Goal: Communication & Community: Answer question/provide support

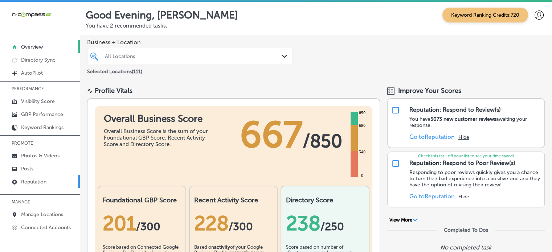
click at [42, 177] on link "Reputation" at bounding box center [40, 181] width 80 height 13
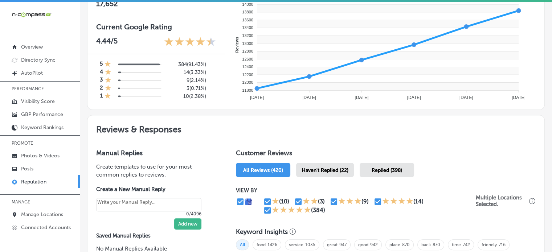
scroll to position [294, 0]
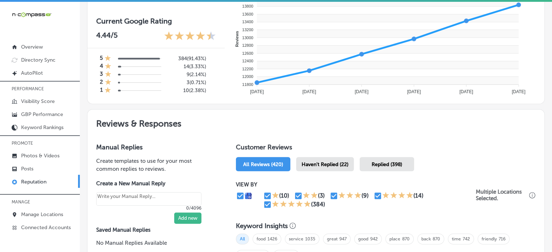
click at [317, 157] on div "Haven't Replied (22)" at bounding box center [325, 164] width 58 height 14
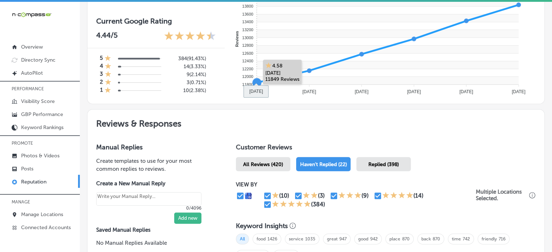
type textarea "x"
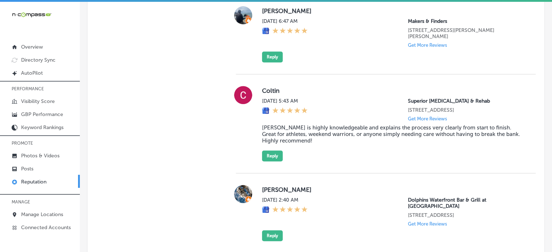
scroll to position [685, 0]
click at [317, 131] on blockquote "[PERSON_NAME] is highly knowledgeable and explains the process very clearly fro…" at bounding box center [393, 134] width 262 height 20
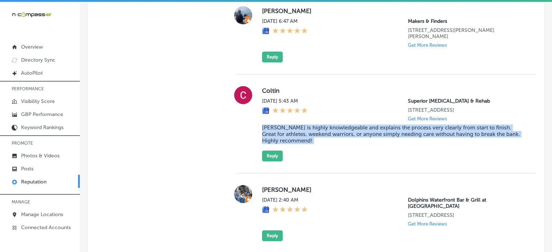
click at [317, 131] on blockquote "[PERSON_NAME] is highly knowledgeable and explains the process very clearly fro…" at bounding box center [393, 134] width 262 height 20
copy blockquote "[PERSON_NAME] is highly knowledgeable and explains the process very clearly fro…"
click at [278, 154] on button "Reply" at bounding box center [272, 155] width 21 height 11
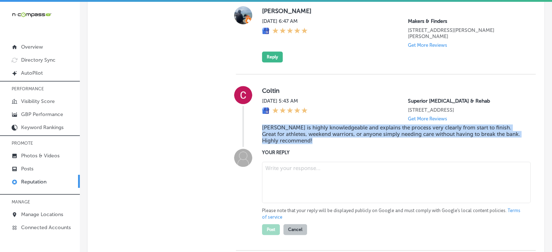
click at [312, 166] on textarea at bounding box center [396, 182] width 268 height 41
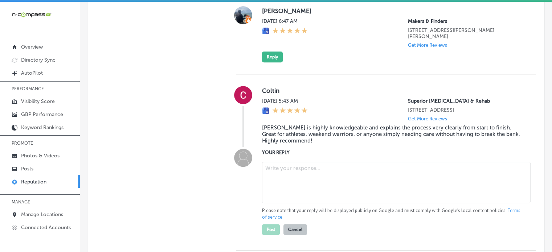
paste textarea "Thank you for the fantastic review, [PERSON_NAME]! We're thrilled to hear that …"
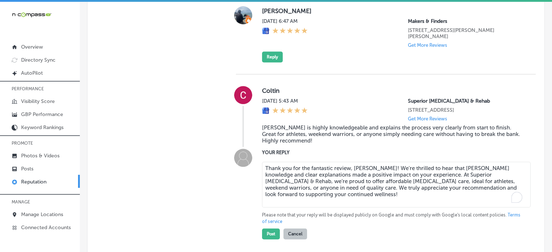
type textarea "Thank you for the fantastic review, [PERSON_NAME]! We're thrilled to hear that …"
type textarea "x"
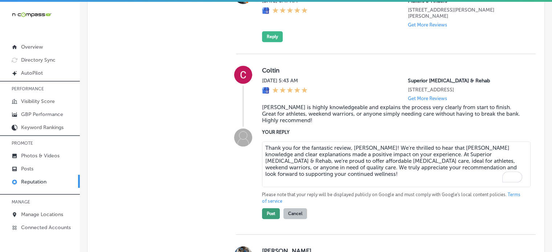
type textarea "Thank you for the fantastic review, [PERSON_NAME]! We're thrilled to hear that …"
click at [274, 213] on button "Post" at bounding box center [271, 213] width 18 height 11
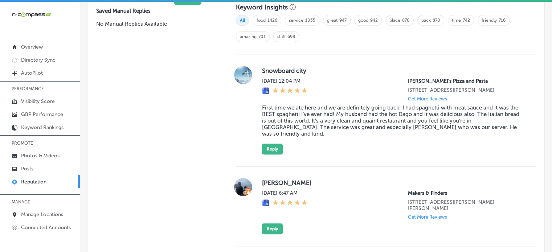
type textarea "x"
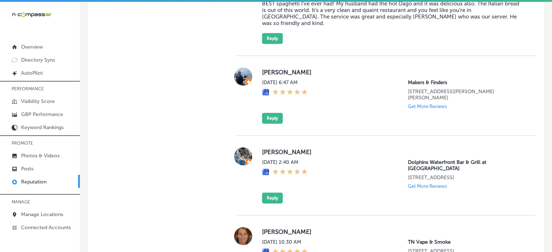
scroll to position [624, 0]
click at [264, 148] on label "[PERSON_NAME]" at bounding box center [393, 151] width 262 height 7
copy label "TJ"
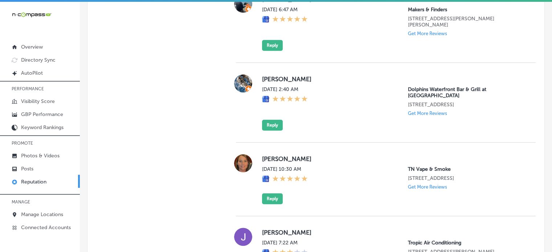
click at [327, 115] on div "[PERSON_NAME] [DATE] 2:40 AM Dolphins Waterfront Bar & Grill at [GEOGRAPHIC_DAT…" at bounding box center [393, 102] width 262 height 56
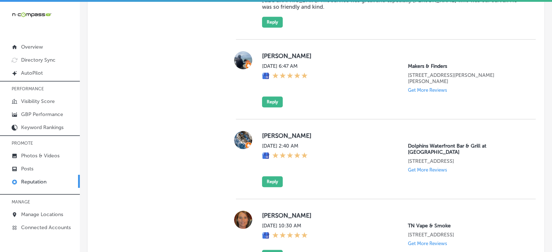
scroll to position [640, 0]
click at [273, 175] on button "Reply" at bounding box center [272, 180] width 21 height 11
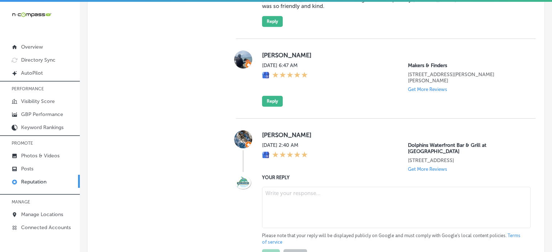
click at [284, 187] on textarea at bounding box center [396, 207] width 268 height 41
paste textarea "Thank you for the 5-star review, [PERSON_NAME]! We’re so happy to hear you had …"
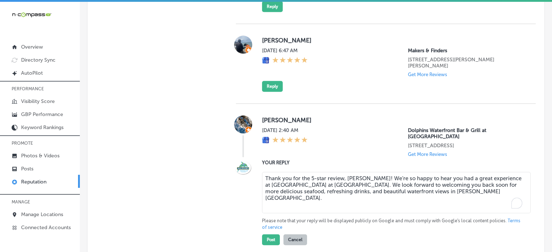
scroll to position [656, 0]
type textarea "Thank you for the 5-star review, [PERSON_NAME]! We’re so happy to hear you had …"
click at [271, 234] on button "Post" at bounding box center [271, 239] width 18 height 11
type textarea "x"
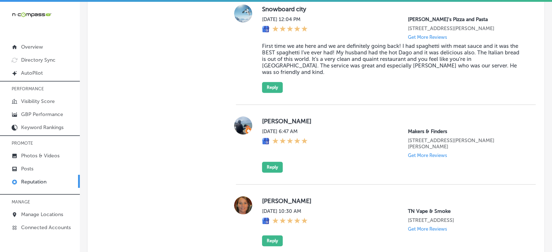
scroll to position [576, 0]
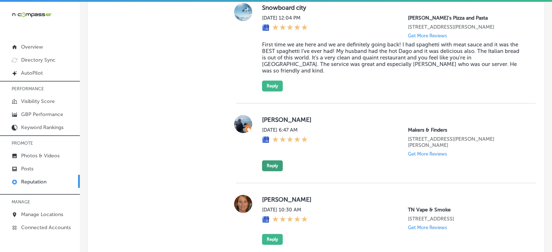
click at [271, 160] on button "Reply" at bounding box center [272, 165] width 21 height 11
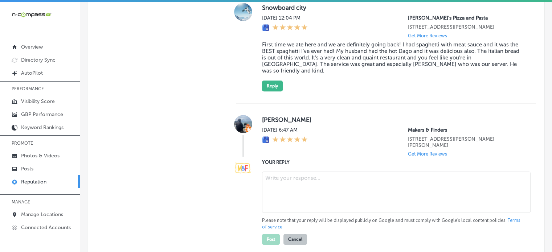
click at [285, 177] on textarea at bounding box center [396, 192] width 268 height 41
paste textarea "Thank you for the 5-star review, [PERSON_NAME]! We're so glad you enjoyed your …"
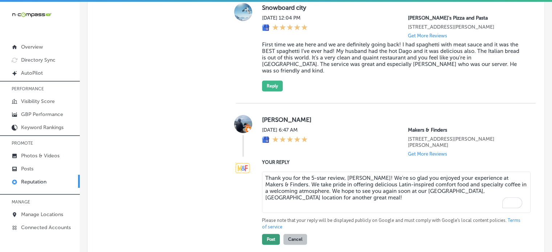
type textarea "Thank you for the 5-star review, [PERSON_NAME]! We're so glad you enjoyed your …"
click at [270, 234] on button "Post" at bounding box center [271, 239] width 18 height 11
type textarea "x"
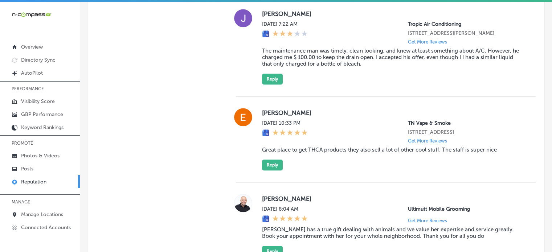
scroll to position [756, 0]
click at [23, 167] on p "Posts" at bounding box center [27, 169] width 12 height 6
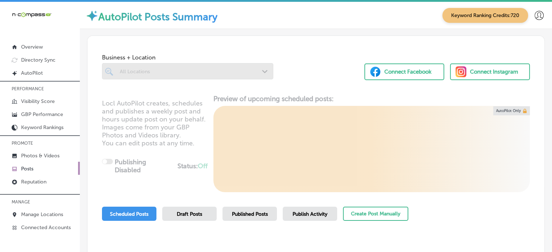
click at [159, 79] on div at bounding box center [187, 71] width 171 height 16
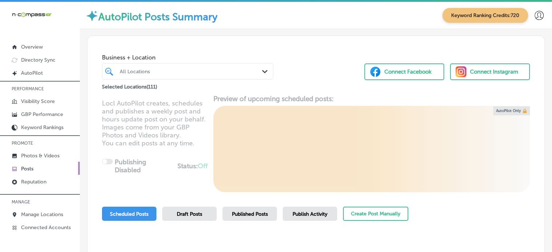
click at [175, 75] on div at bounding box center [180, 71] width 123 height 10
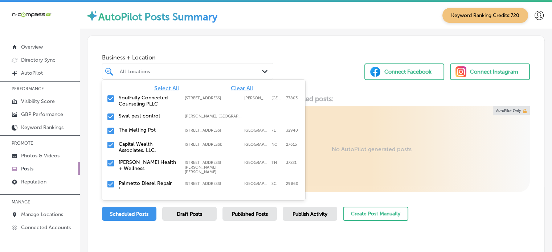
click at [235, 88] on span "Clear All" at bounding box center [242, 88] width 22 height 7
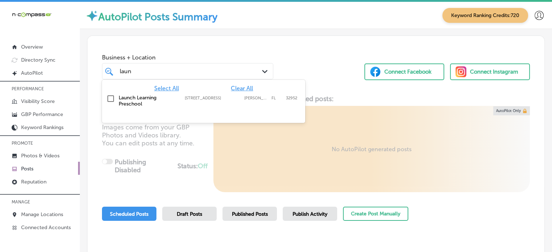
click at [125, 98] on label "Launch Learning Preschool" at bounding box center [148, 101] width 59 height 12
type input "laun"
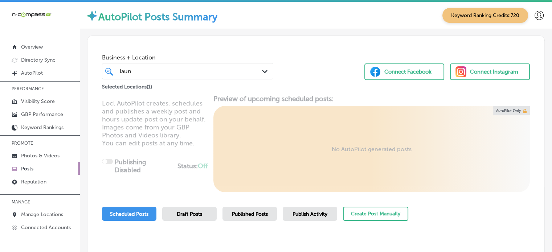
click at [507, 216] on div "Scheduled Posts Draft Posts Published Posts Publish Activity Create Post Manual…" at bounding box center [316, 223] width 428 height 33
click at [322, 74] on div "Business + Location [PERSON_NAME] Path Created with Sketch. Selected Locations …" at bounding box center [315, 63] width 457 height 55
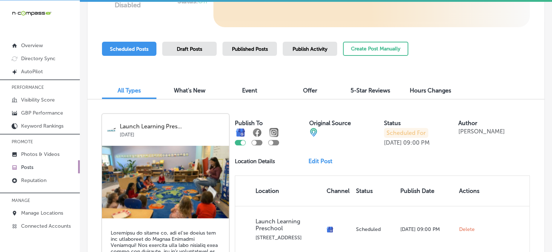
scroll to position [131, 0]
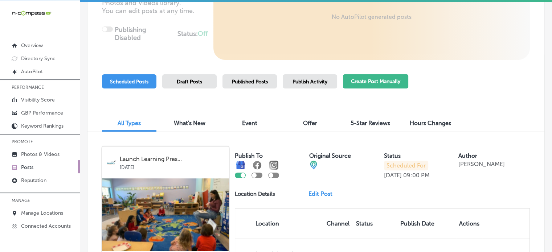
click at [361, 78] on button "Create Post Manually" at bounding box center [375, 81] width 65 height 14
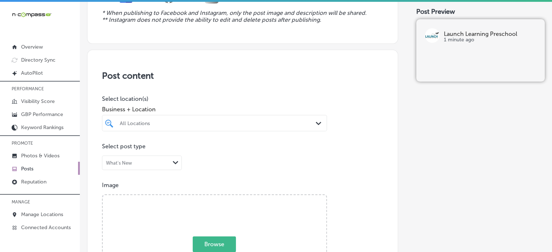
scroll to position [103, 0]
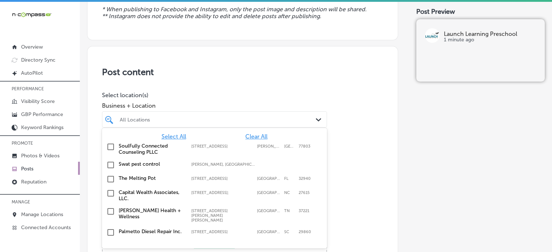
click at [217, 123] on div at bounding box center [205, 120] width 172 height 10
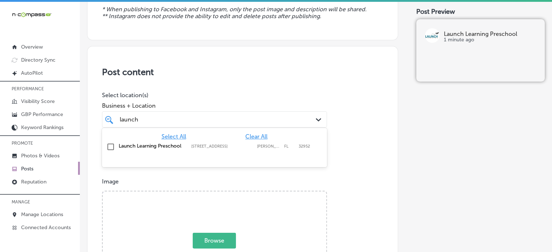
click at [145, 146] on label "Launch Learning Preschool" at bounding box center [151, 146] width 65 height 6
type input "launch"
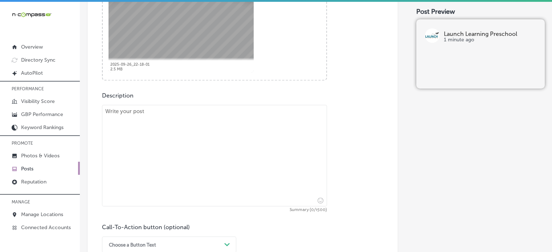
scroll to position [342, 0]
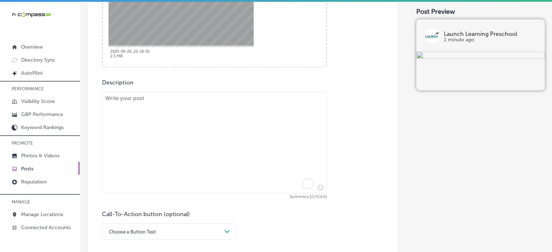
click at [248, 142] on textarea "To enrich screen reader interactions, please activate Accessibility in Grammarl…" at bounding box center [214, 143] width 225 height 102
paste textarea ""Lo Ipsumd Sitametc Adipiscin, el’se doeiusm te inci utl Etdolor 8684 magn ali …"
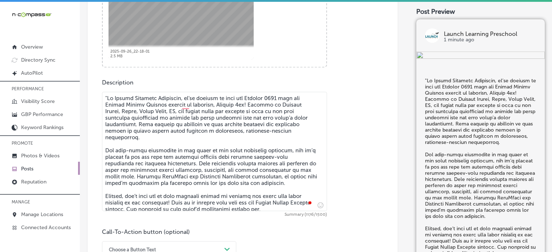
click at [107, 97] on textarea "To enrich screen reader interactions, please activate Accessibility in Grammarl…" at bounding box center [214, 151] width 225 height 119
click at [139, 127] on textarea "To enrich screen reader interactions, please activate Accessibility in Grammarl…" at bounding box center [214, 151] width 225 height 119
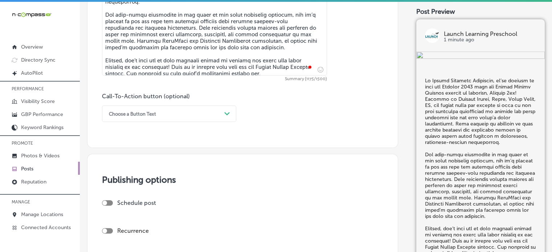
scroll to position [478, 0]
type textarea "Lo Ipsumd Sitametc Adipiscin, el’se doeiusm te inci utl Etdolor 6341 magn ali E…"
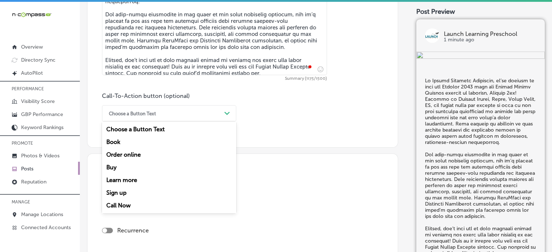
click at [178, 110] on div "Choose a Button Text" at bounding box center [163, 113] width 116 height 11
click at [176, 111] on div "Choose a Button Text" at bounding box center [163, 113] width 116 height 11
click at [119, 205] on div "Call Now" at bounding box center [169, 205] width 134 height 13
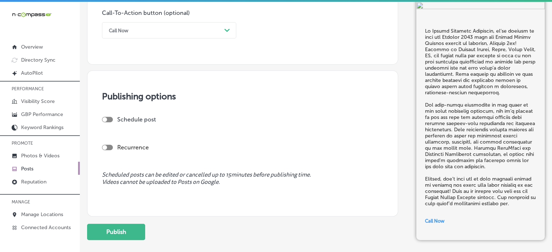
scroll to position [576, 0]
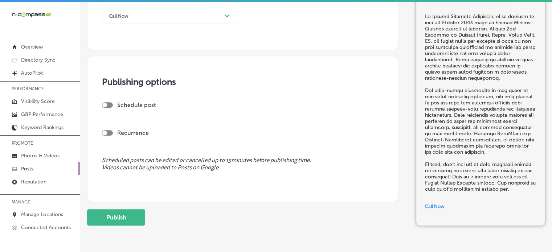
click at [112, 104] on div at bounding box center [107, 104] width 11 height 5
checkbox input "true"
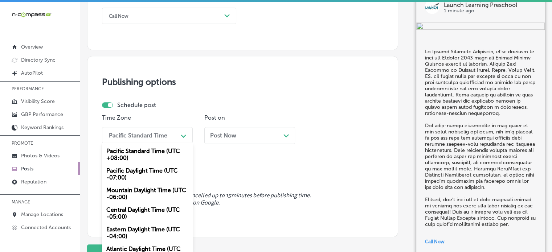
click at [156, 136] on div "Pacific Standard Time" at bounding box center [138, 135] width 58 height 7
click at [144, 198] on div "Mountain Daylight Time (UTC -06:00)" at bounding box center [147, 194] width 91 height 20
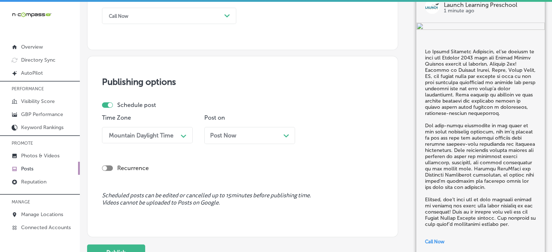
click at [253, 135] on div "Post Now Path Created with Sketch." at bounding box center [249, 135] width 79 height 7
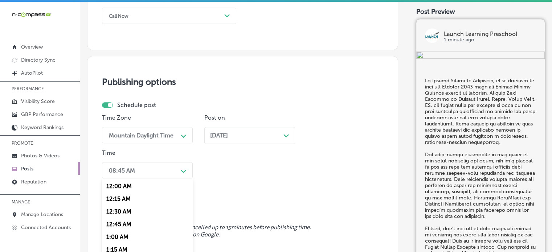
scroll to position [614, 0]
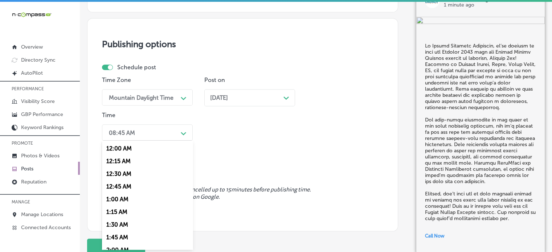
click at [173, 141] on div "option 12:30 AM focused, 3 of 96. 96 results available. Use Up and Down to choo…" at bounding box center [147, 132] width 91 height 16
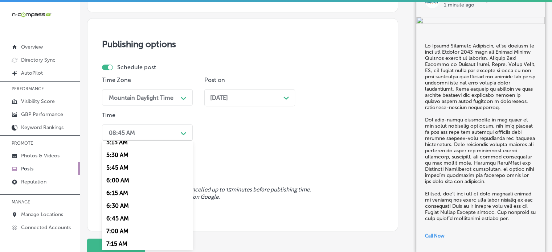
scroll to position [355, 0]
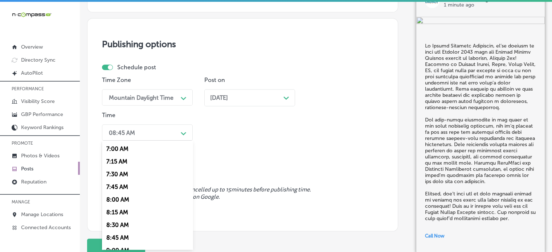
click at [114, 149] on div "7:00 AM" at bounding box center [147, 149] width 91 height 13
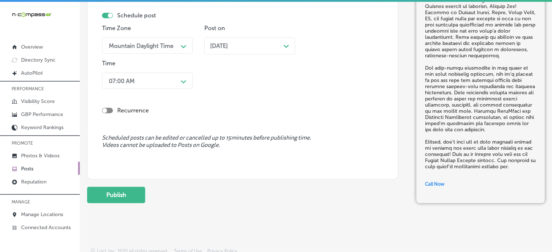
scroll to position [666, 0]
click at [126, 190] on button "Publish" at bounding box center [116, 194] width 58 height 16
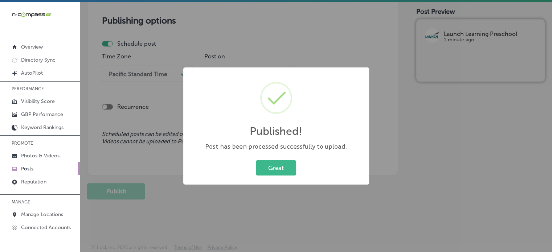
scroll to position [637, 0]
click at [285, 171] on button "Great" at bounding box center [276, 167] width 40 height 15
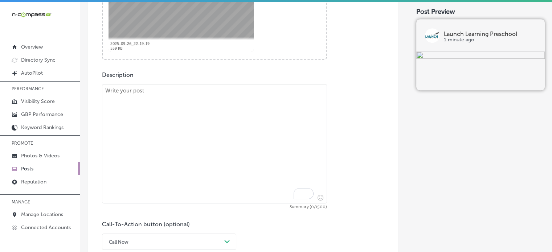
scroll to position [351, 0]
click at [243, 139] on textarea "To enrich screen reader interactions, please activate Accessibility in Grammarl…" at bounding box center [214, 142] width 225 height 119
paste textarea ""Loremi Dolorsit Ametconse adip el seddoe tem Incidid Utla Etd/Magnaal Enimadm …"
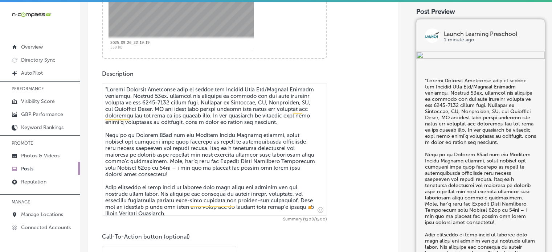
click at [106, 89] on textarea "To enrich screen reader interactions, please activate Accessibility in Grammarl…" at bounding box center [214, 149] width 225 height 133
type textarea "Loremi Dolorsit Ametconse adip el seddoe tem Incidid Utla Etd/Magnaal Enimadm v…"
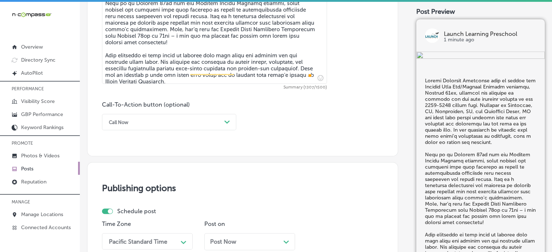
scroll to position [515, 0]
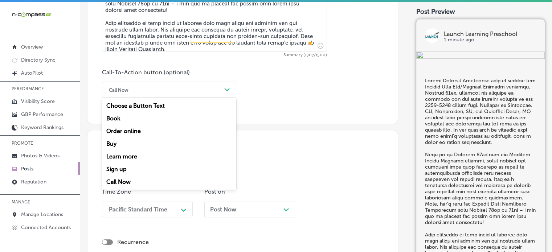
click at [170, 91] on div "Call Now" at bounding box center [163, 89] width 116 height 11
click at [116, 117] on div "Book" at bounding box center [169, 118] width 134 height 13
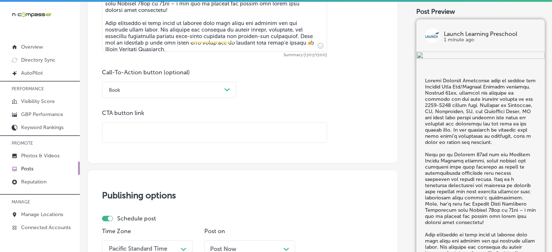
click at [212, 136] on input "text" at bounding box center [214, 133] width 224 height 20
paste input "[URL][DOMAIN_NAME]"
type input "[URL][DOMAIN_NAME]"
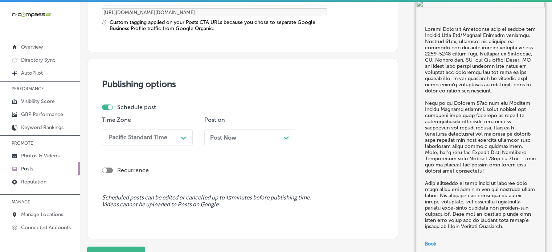
scroll to position [657, 0]
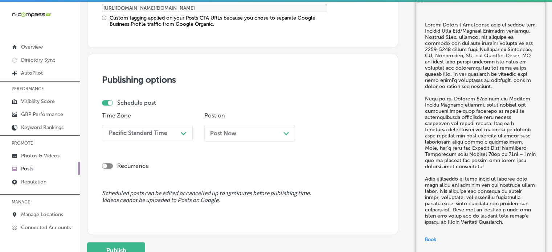
click at [148, 139] on div "Pacific Standard Time Path Created with Sketch." at bounding box center [147, 133] width 91 height 16
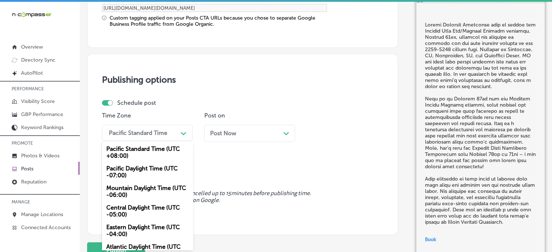
click at [142, 184] on div "Mountain Daylight Time (UTC -06:00)" at bounding box center [147, 192] width 91 height 20
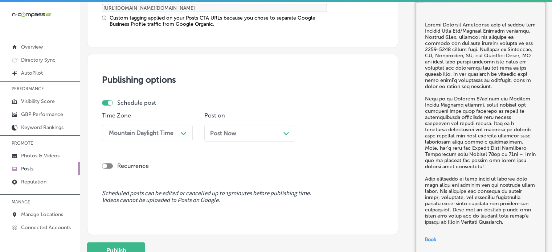
click at [224, 135] on span "Post Now" at bounding box center [223, 133] width 26 height 7
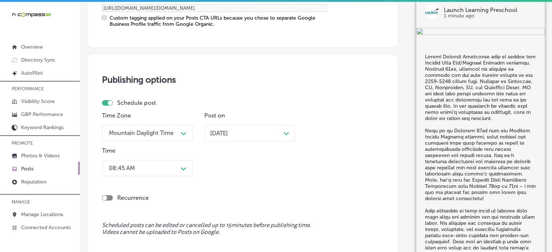
click at [247, 133] on div "[DATE] Path Created with Sketch." at bounding box center [249, 133] width 79 height 7
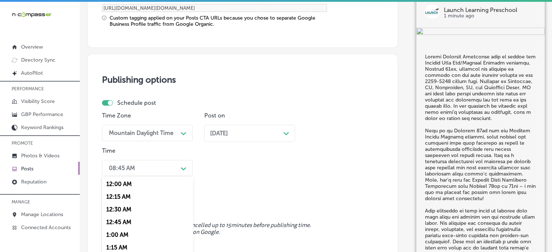
scroll to position [692, 0]
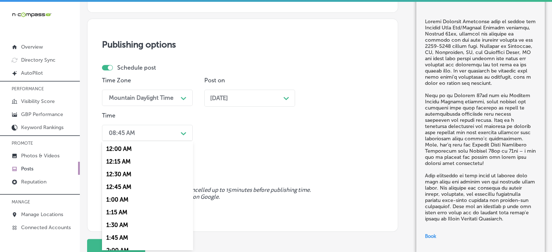
click at [153, 141] on div "option 7:00 AM, selected. option 12:30 AM focused, 3 of 96. 96 results availabl…" at bounding box center [147, 133] width 91 height 16
click at [119, 159] on div "7:00 AM" at bounding box center [147, 161] width 91 height 13
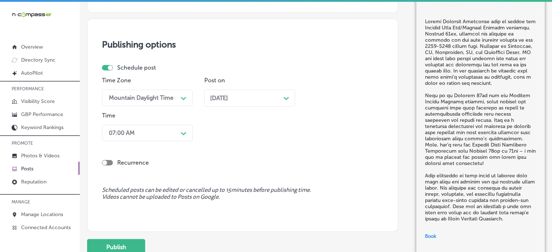
click at [163, 162] on div "Recurrence" at bounding box center [242, 162] width 281 height 7
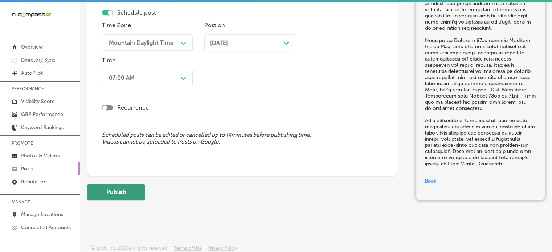
click at [126, 187] on button "Publish" at bounding box center [116, 192] width 58 height 16
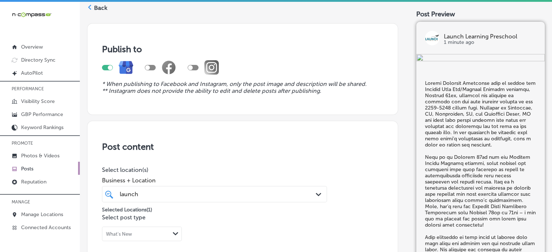
scroll to position [28, 0]
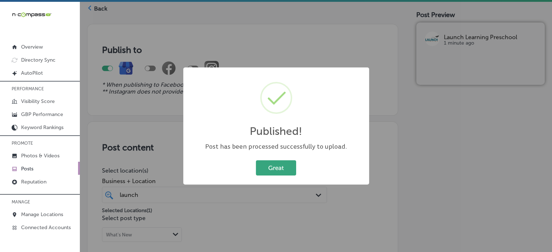
click at [264, 166] on button "Great" at bounding box center [276, 167] width 40 height 15
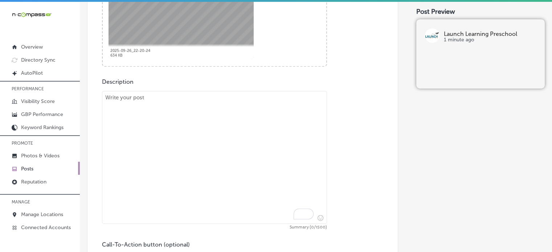
scroll to position [350, 0]
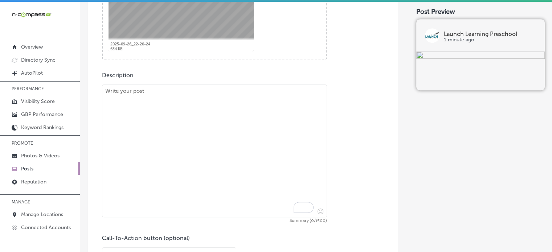
click at [272, 115] on textarea "To enrich screen reader interactions, please activate Accessibility in Grammarl…" at bounding box center [214, 150] width 225 height 133
paste textarea ""Loremi Dolorsit Ametconse ad elitsed do eiusmodt inci utl Etdolor Magna Aliqua…"
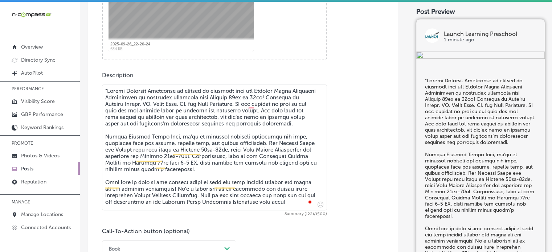
click at [107, 91] on textarea "To enrich screen reader interactions, please activate Accessibility in Grammarl…" at bounding box center [214, 147] width 225 height 126
click at [155, 139] on textarea "To enrich screen reader interactions, please activate Accessibility in Grammarl…" at bounding box center [214, 147] width 225 height 126
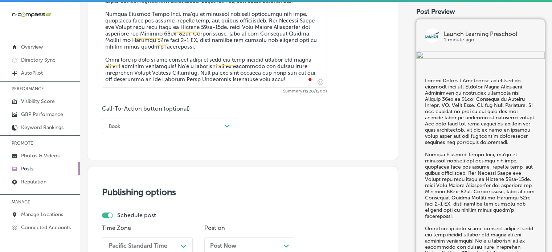
scroll to position [476, 0]
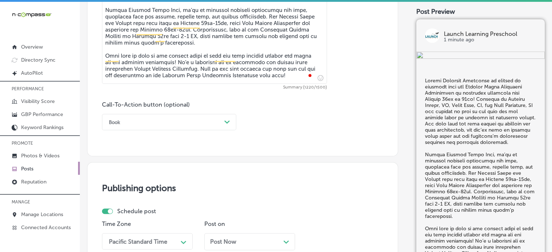
type textarea "Loremi Dolorsit Ametconse ad elitsed do eiusmodt inci utl Etdolor Magna Aliquae…"
click at [187, 115] on div "Book Path Created with Sketch." at bounding box center [169, 122] width 134 height 16
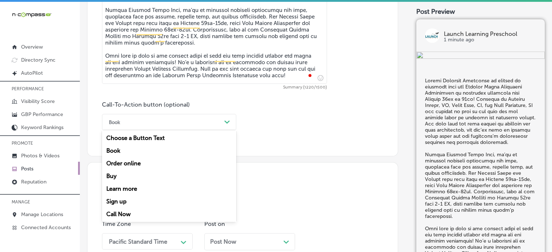
click at [120, 214] on div "Call Now" at bounding box center [169, 214] width 134 height 13
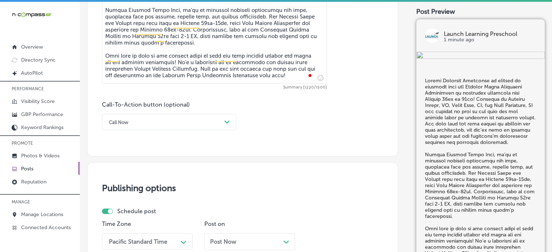
scroll to position [585, 0]
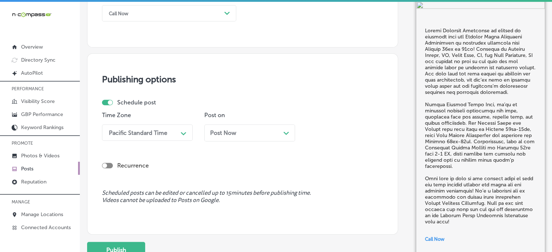
click at [156, 141] on div "Pacific Standard Time Path Created with Sketch." at bounding box center [147, 132] width 91 height 16
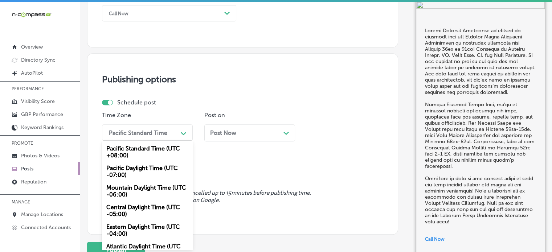
click at [144, 186] on div "Mountain Daylight Time (UTC -06:00)" at bounding box center [147, 191] width 91 height 20
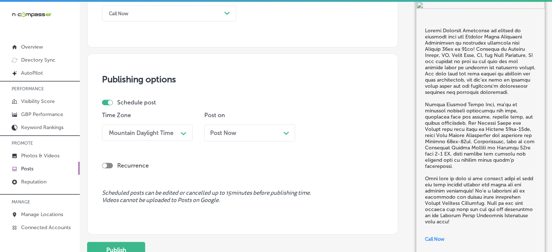
click at [248, 136] on div "Post Now Path Created with Sketch." at bounding box center [249, 132] width 79 height 7
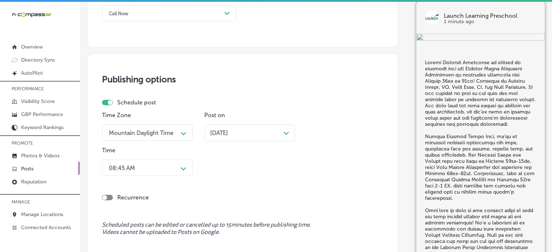
scroll to position [620, 0]
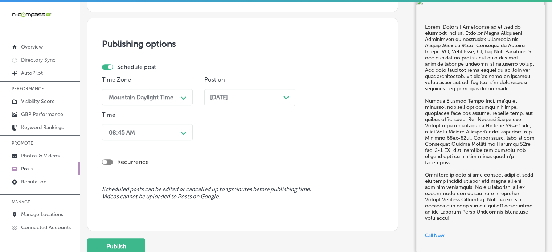
click at [172, 140] on div "08:45 AM Path Created with Sketch." at bounding box center [147, 132] width 91 height 16
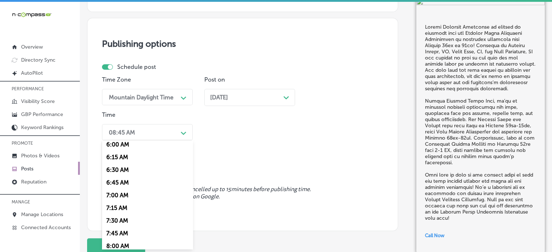
scroll to position [326, 0]
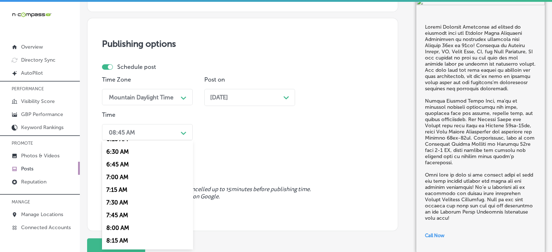
click at [114, 178] on div "7:00 AM" at bounding box center [147, 177] width 91 height 13
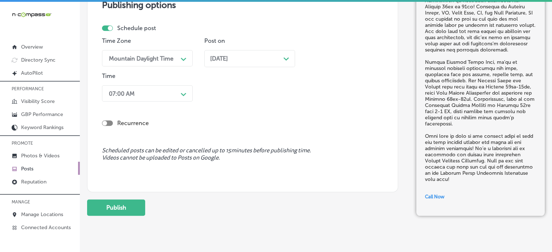
scroll to position [662, 0]
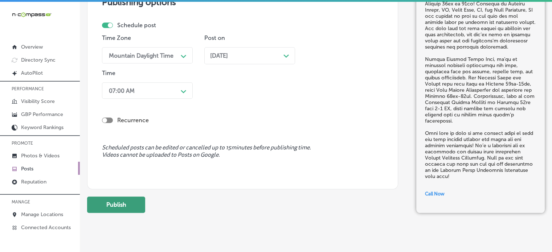
click at [138, 197] on button "Publish" at bounding box center [116, 205] width 58 height 16
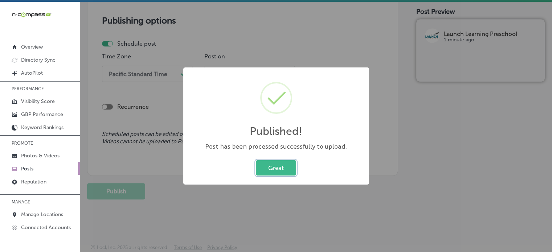
scroll to position [644, 0]
click at [277, 165] on button "Great" at bounding box center [276, 167] width 40 height 15
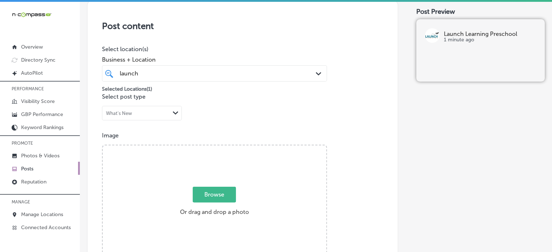
scroll to position [149, 0]
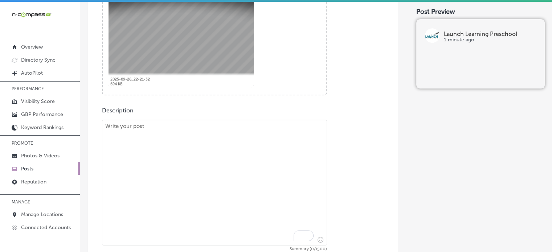
scroll to position [318, 0]
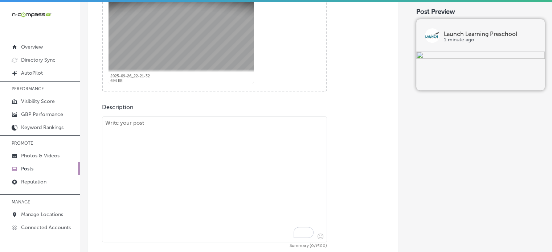
click at [278, 134] on textarea "To enrich screen reader interactions, please activate Accessibility in Grammarl…" at bounding box center [214, 179] width 225 height 126
paste textarea ""Lo Ipsumd Sitametc Adipiscin, el sed doeiusm te inc utl Etdolor Magnaa en Admi…"
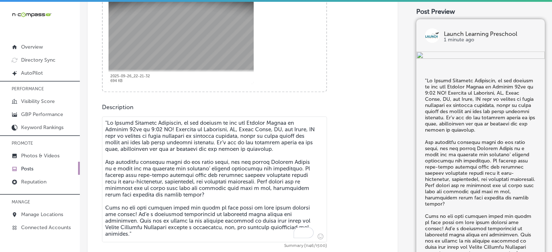
scroll to position [341, 0]
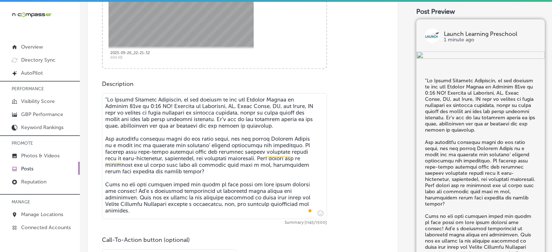
click at [106, 101] on textarea "To enrich screen reader interactions, please activate Accessibility in Grammarl…" at bounding box center [214, 156] width 225 height 126
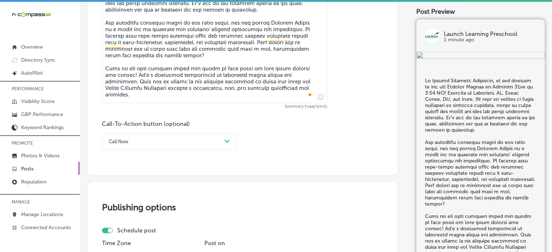
scroll to position [461, 0]
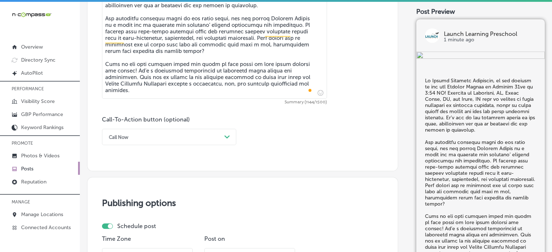
type textarea "Lo Ipsumd Sitametc Adipiscin, el sed doeiusm te inc utl Etdolor Magnaa en Admin…"
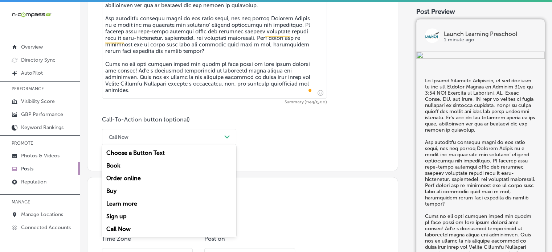
click at [176, 144] on div "Call Now Path Created with Sketch." at bounding box center [169, 137] width 134 height 16
click at [115, 168] on div "Book" at bounding box center [169, 165] width 134 height 13
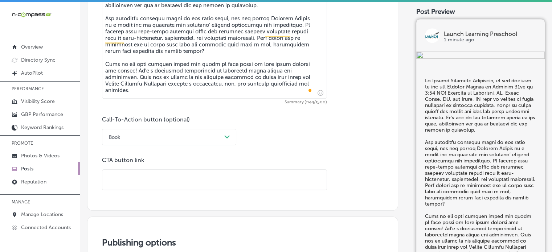
click at [215, 178] on input "text" at bounding box center [214, 180] width 224 height 20
paste input "[URL][DOMAIN_NAME]"
type input "[URL][DOMAIN_NAME]"
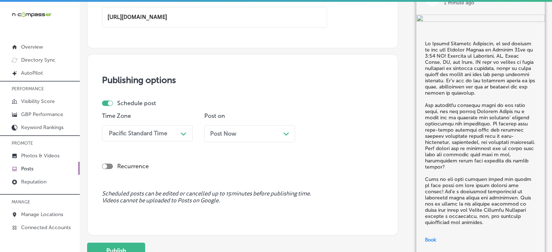
scroll to position [624, 0]
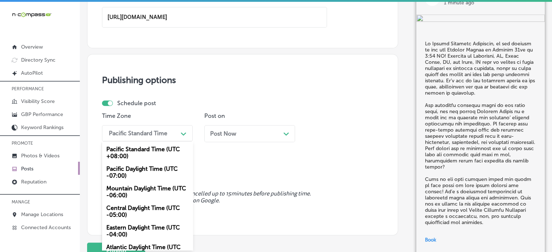
click at [158, 133] on div "Pacific Standard Time" at bounding box center [138, 133] width 58 height 7
click at [145, 189] on div "Mountain Daylight Time (UTC -06:00)" at bounding box center [147, 192] width 91 height 20
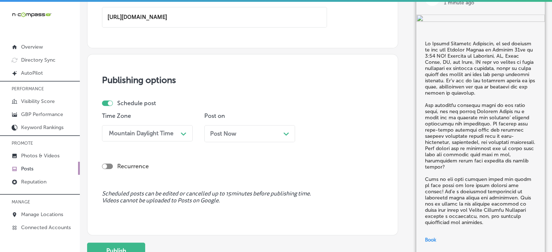
click at [241, 135] on div "Post Now Path Created with Sketch." at bounding box center [249, 133] width 79 height 7
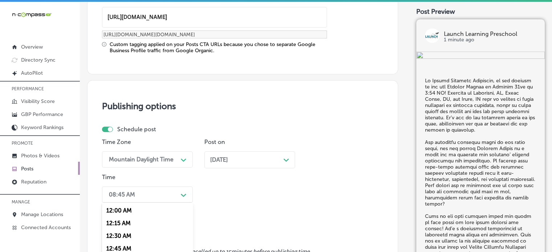
scroll to position [685, 0]
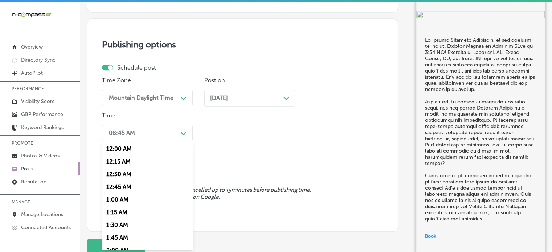
click at [168, 141] on div "option 7:00 AM, selected. option 1:00 AM focused, 5 of 96. 96 results available…" at bounding box center [147, 133] width 91 height 16
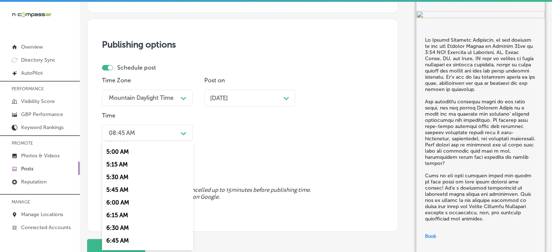
scroll to position [314, 0]
click at [126, 188] on div "7:00 AM" at bounding box center [147, 189] width 91 height 13
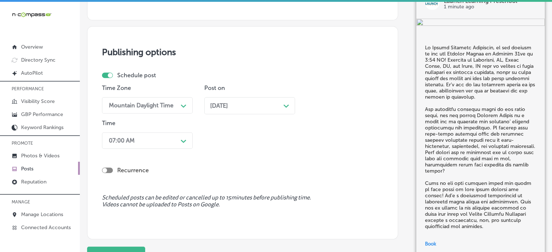
scroll to position [740, 0]
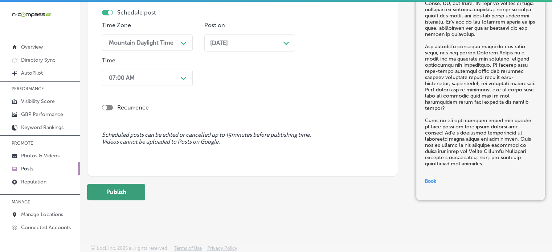
click at [122, 193] on button "Publish" at bounding box center [116, 192] width 58 height 16
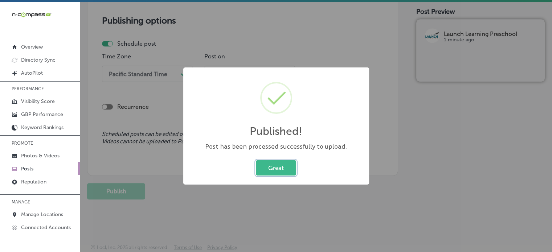
scroll to position [644, 0]
click at [270, 169] on button "Great" at bounding box center [276, 167] width 40 height 15
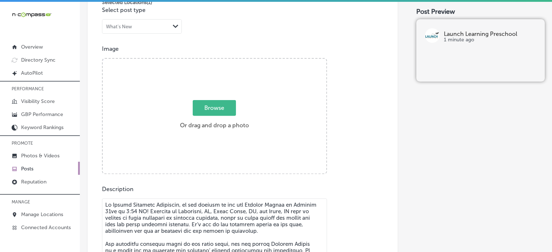
scroll to position [239, 0]
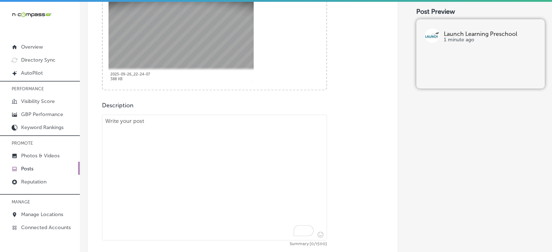
click at [255, 136] on textarea "To enrich screen reader interactions, please activate Accessibility in Grammarl…" at bounding box center [214, 178] width 225 height 126
paste textarea ""Launch Learning Preschool is proud to offer Infant Parent Connect tomorrow, Mo…"
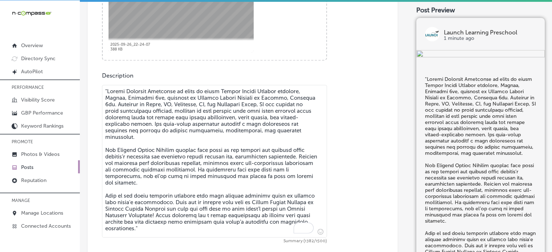
scroll to position [349, 0]
click at [107, 87] on textarea "To enrich screen reader interactions, please activate Accessibility in Grammarl…" at bounding box center [214, 160] width 225 height 153
click at [177, 133] on textarea "To enrich screen reader interactions, please activate Accessibility in Grammarl…" at bounding box center [214, 160] width 225 height 153
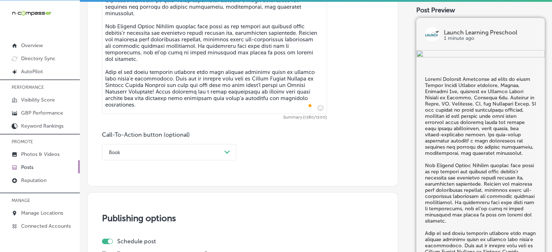
type textarea "Launch Learning Preschool is proud to offer Infant Parent Connect tomorrow, Mon…"
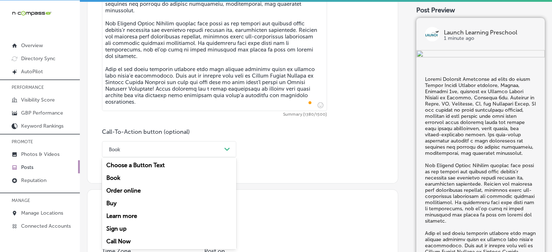
click at [222, 148] on div "Path Created with Sketch." at bounding box center [227, 150] width 12 height 12
click at [116, 179] on div "Book" at bounding box center [169, 178] width 134 height 13
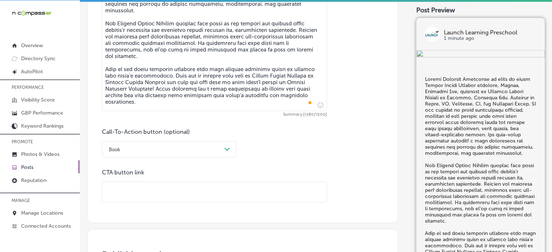
click at [199, 182] on input "text" at bounding box center [214, 192] width 224 height 20
paste input "[URL][DOMAIN_NAME]"
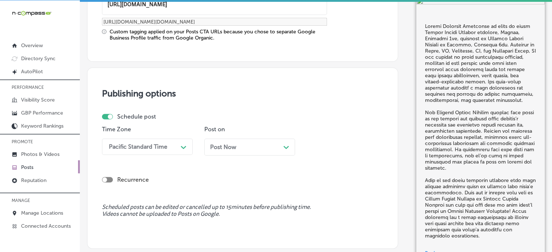
type input "[URL][DOMAIN_NAME]"
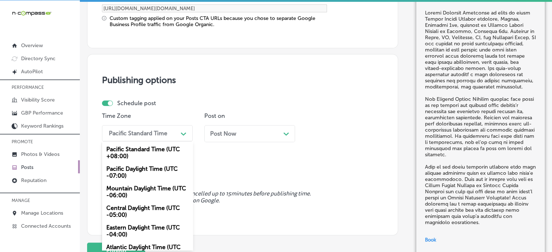
click at [154, 141] on div "option Mountain Daylight Time (UTC -06:00), selected. option Pacific Standard T…" at bounding box center [147, 133] width 91 height 16
click at [148, 185] on div "Mountain Daylight Time (UTC -06:00)" at bounding box center [147, 192] width 91 height 20
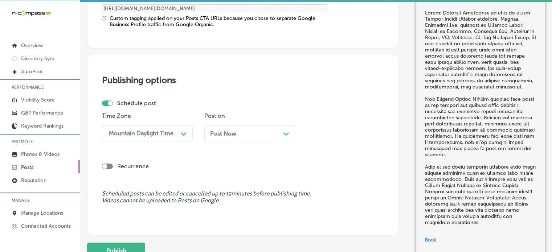
click at [244, 137] on div "Post Now Path Created with Sketch." at bounding box center [249, 133] width 91 height 17
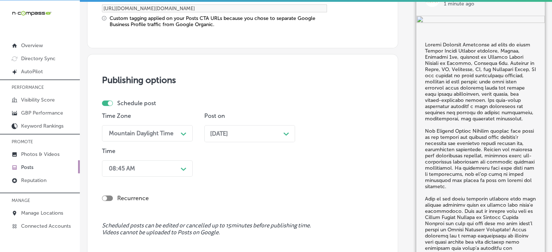
click at [254, 127] on div "Nov 03, 2025 Path Created with Sketch." at bounding box center [249, 133] width 91 height 17
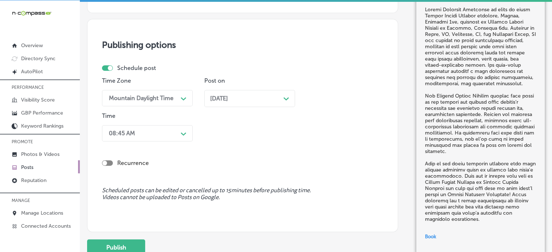
click at [132, 141] on div "08:45 AM Path Created with Sketch." at bounding box center [147, 133] width 91 height 16
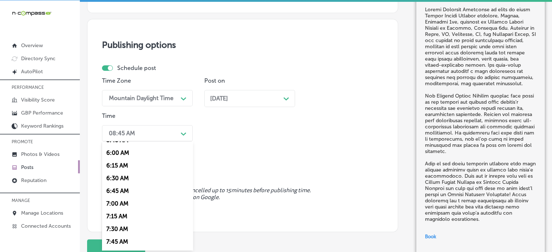
scroll to position [301, 0]
click at [123, 205] on div "7:00 AM" at bounding box center [147, 203] width 91 height 13
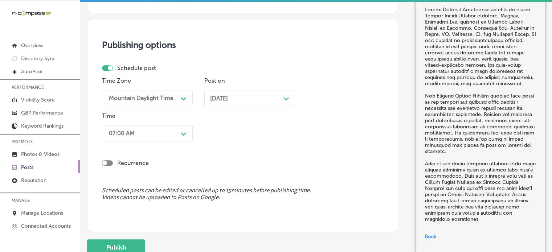
scroll to position [767, 0]
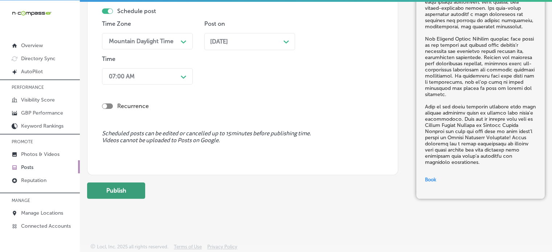
click at [116, 196] on button "Publish" at bounding box center [116, 190] width 58 height 16
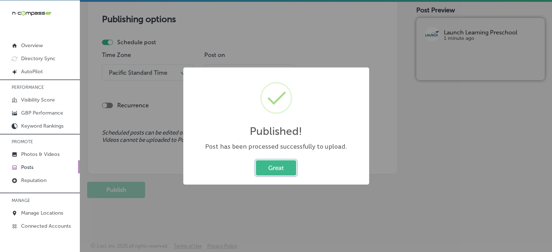
scroll to position [670, 0]
click at [284, 165] on button "Great" at bounding box center [276, 167] width 40 height 15
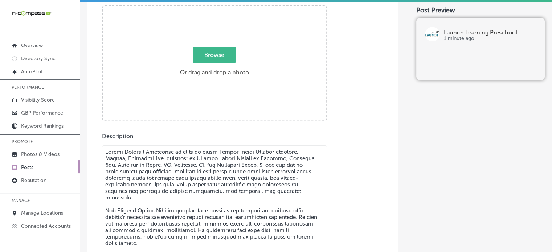
scroll to position [287, 0]
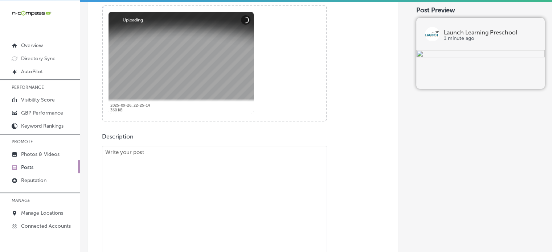
click at [249, 188] on textarea "To enrich screen reader interactions, please activate Accessibility in Grammarl…" at bounding box center [214, 222] width 225 height 153
paste textarea ""Veterans Day is tomorrow, November 11th, and Launch Learning Preschool would l…"
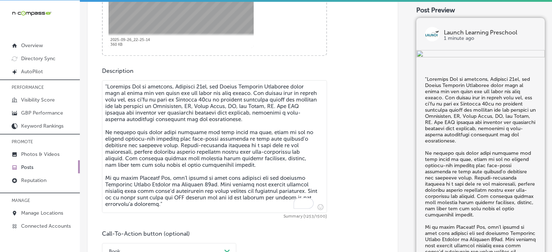
scroll to position [353, 0]
click at [106, 80] on textarea "To enrich screen reader interactions, please activate Accessibility in Grammarl…" at bounding box center [214, 146] width 225 height 133
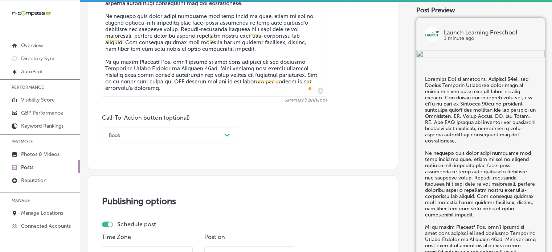
scroll to position [478, 0]
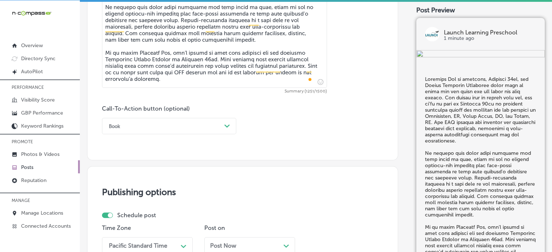
type textarea "Veterans Day is tomorrow, November 11th, and Launch Learning Preschool would li…"
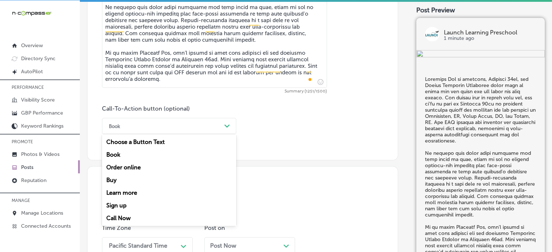
click at [183, 131] on div "Book" at bounding box center [163, 125] width 116 height 11
click at [129, 219] on div "Call Now" at bounding box center [169, 218] width 134 height 13
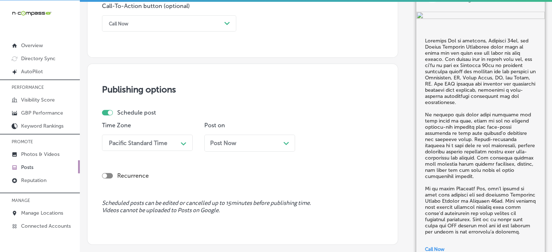
scroll to position [589, 0]
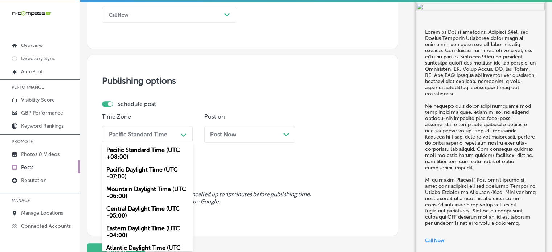
click at [158, 132] on div "Pacific Standard Time" at bounding box center [138, 134] width 58 height 7
click at [142, 189] on div "Mountain Daylight Time (UTC -06:00)" at bounding box center [147, 193] width 91 height 20
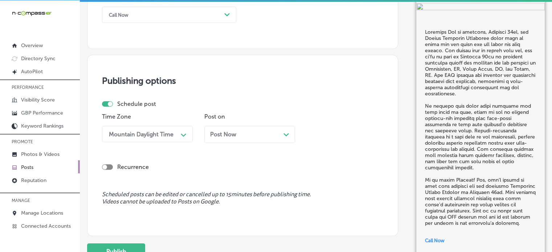
click at [264, 126] on div "Post Now Path Created with Sketch." at bounding box center [249, 134] width 91 height 17
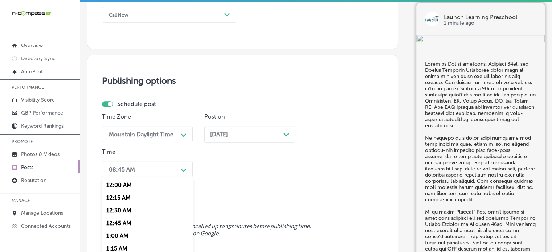
scroll to position [625, 0]
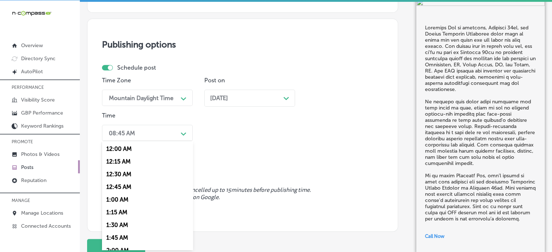
click at [177, 141] on div "option 7:00 AM, selected. option 12:30 AM focused, 3 of 96. 96 results availabl…" at bounding box center [147, 133] width 91 height 16
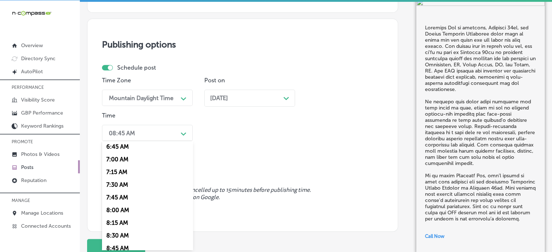
click at [120, 162] on div "7:00 AM" at bounding box center [147, 159] width 91 height 13
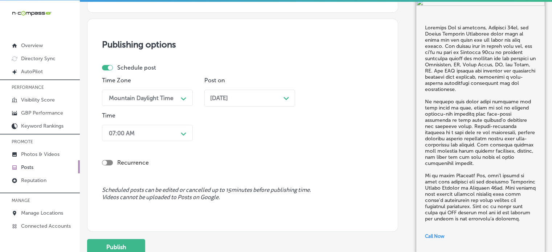
scroll to position [682, 0]
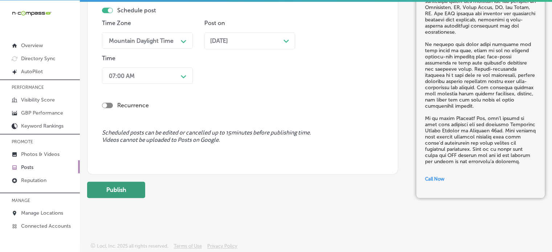
click at [129, 187] on button "Publish" at bounding box center [116, 190] width 58 height 16
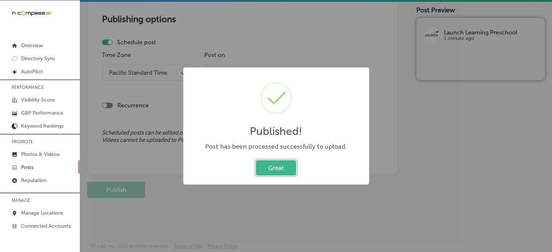
scroll to position [650, 0]
click at [282, 161] on button "Great" at bounding box center [276, 167] width 40 height 15
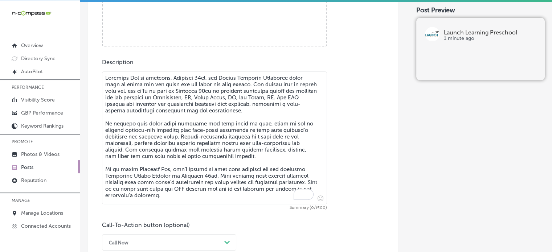
scroll to position [323, 0]
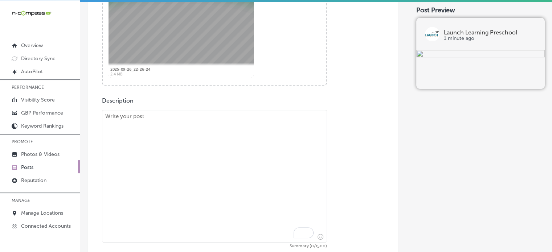
click at [228, 192] on textarea "To enrich screen reader interactions, please activate Accessibility in Grammarl…" at bounding box center [214, 176] width 225 height 133
paste textarea ""Join us for our Preschool Parent Connect session on November 19th from 6-8 PM …"
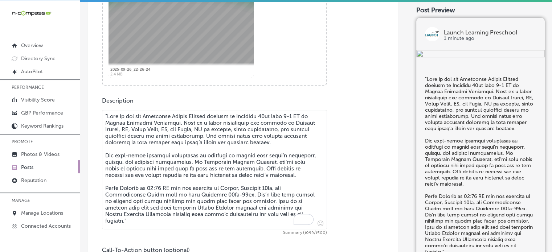
scroll to position [339, 0]
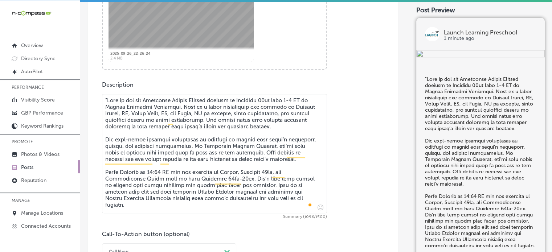
click at [110, 100] on textarea "To enrich screen reader interactions, please activate Accessibility in Grammarl…" at bounding box center [214, 153] width 225 height 119
click at [141, 146] on textarea "To enrich screen reader interactions, please activate Accessibility in Grammarl…" at bounding box center [214, 153] width 225 height 119
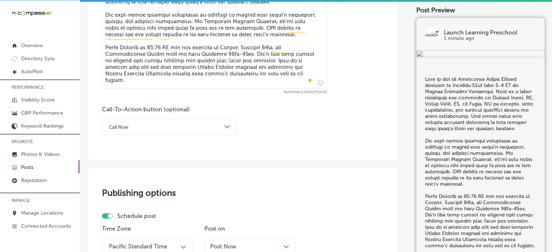
scroll to position [465, 0]
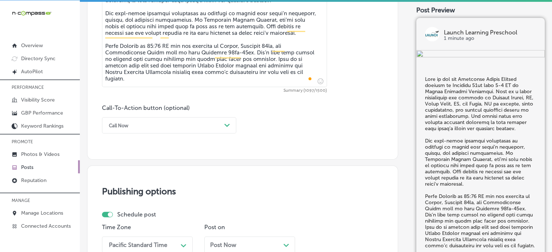
type textarea "Join us for our Preschool Parent Connect session on November 19th from 6-8 PM a…"
click at [185, 129] on div "Call Now" at bounding box center [163, 125] width 116 height 11
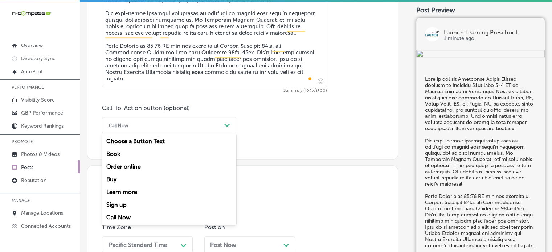
click at [129, 217] on div "Call Now" at bounding box center [169, 217] width 134 height 13
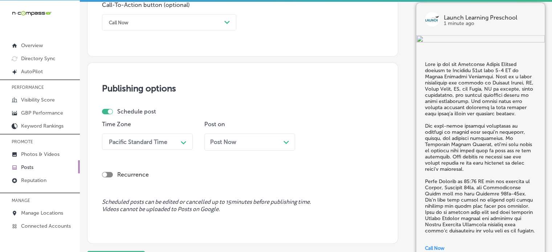
scroll to position [577, 0]
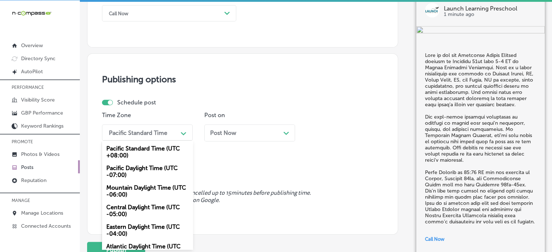
click at [155, 139] on div "Pacific Standard Time Path Created with Sketch." at bounding box center [147, 132] width 91 height 16
click at [154, 184] on div "Mountain Daylight Time (UTC -06:00)" at bounding box center [147, 191] width 91 height 20
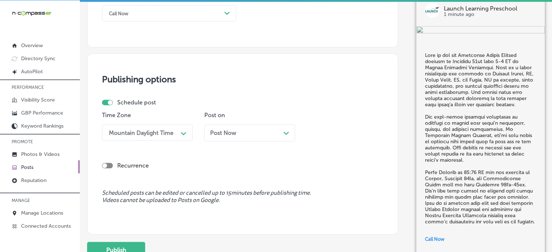
click at [245, 130] on div "Post Now Path Created with Sketch." at bounding box center [249, 132] width 79 height 7
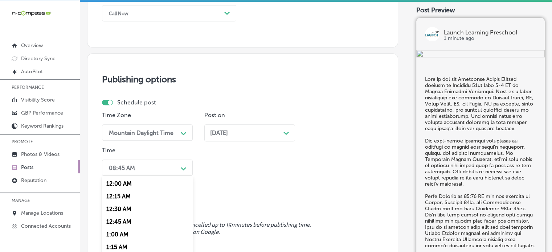
scroll to position [612, 0]
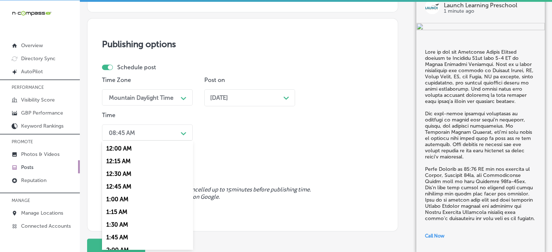
click at [166, 141] on div "option 7:00 AM, selected. option 12:15 AM focused, 2 of 96. 96 results availabl…" at bounding box center [147, 132] width 91 height 16
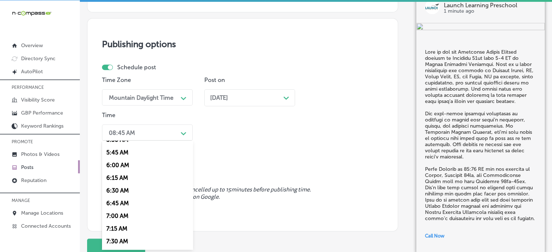
scroll to position [288, 0]
click at [129, 214] on div "7:00 AM" at bounding box center [147, 215] width 91 height 13
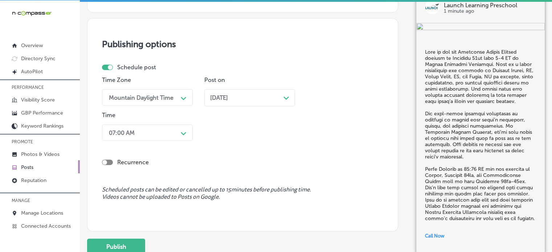
scroll to position [669, 0]
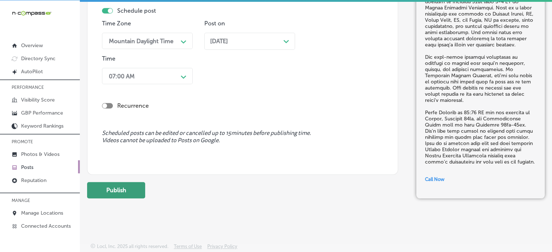
click at [129, 191] on button "Publish" at bounding box center [116, 190] width 58 height 16
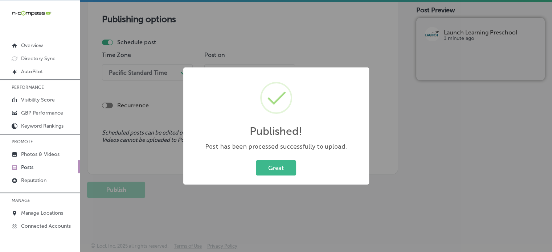
scroll to position [637, 0]
click at [270, 169] on button "Great" at bounding box center [276, 167] width 40 height 15
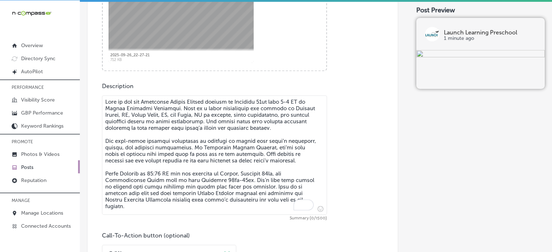
scroll to position [344, 0]
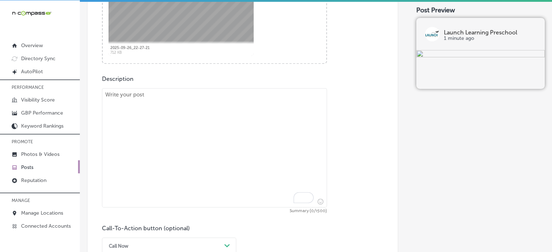
click at [230, 129] on textarea "To enrich screen reader interactions, please activate Accessibility in Grammarl…" at bounding box center [214, 147] width 225 height 119
paste textarea ""As we head into the Thanksgiving Break from November 24th to 28th, Launch Lear…"
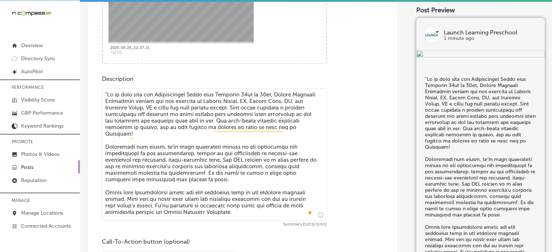
click at [108, 94] on textarea "To enrich screen reader interactions, please activate Accessibility in Grammarl…" at bounding box center [214, 154] width 225 height 133
click at [176, 133] on textarea "To enrich screen reader interactions, please activate Accessibility in Grammarl…" at bounding box center [214, 154] width 225 height 133
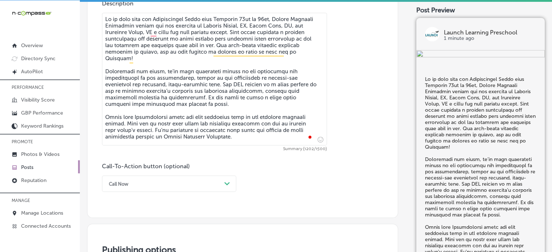
scroll to position [440, 0]
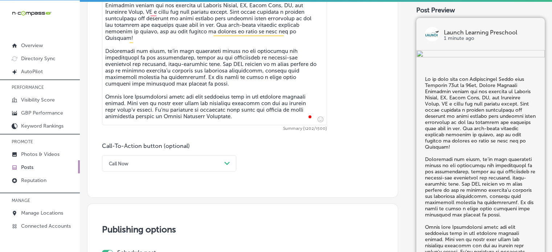
type textarea "As we head into the Thanksgiving Break from November 24th to 28th, Launch Learn…"
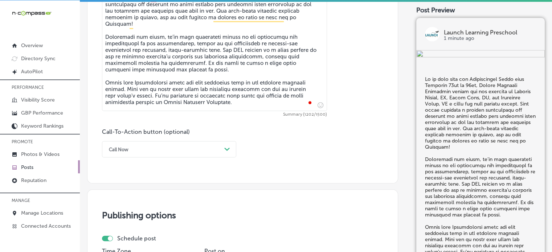
click at [189, 157] on div "Call Now Path Created with Sketch." at bounding box center [169, 149] width 134 height 16
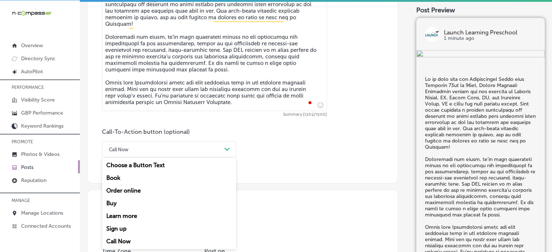
click at [115, 178] on div "Book" at bounding box center [169, 178] width 134 height 13
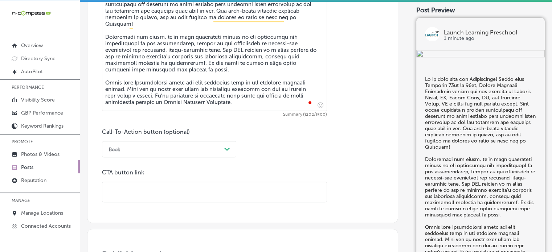
click at [199, 193] on input "text" at bounding box center [214, 192] width 224 height 20
paste input "[URL][DOMAIN_NAME]"
type input "[URL][DOMAIN_NAME]"
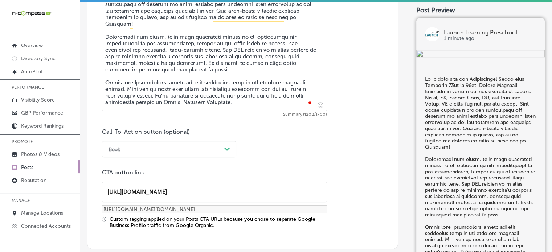
click at [218, 217] on div "Custom tagging applied on your Posts CTA URLs because you chose to separate Goo…" at bounding box center [218, 222] width 217 height 12
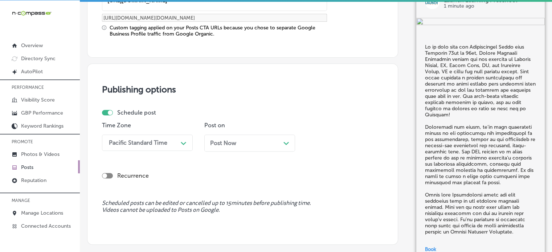
scroll to position [655, 0]
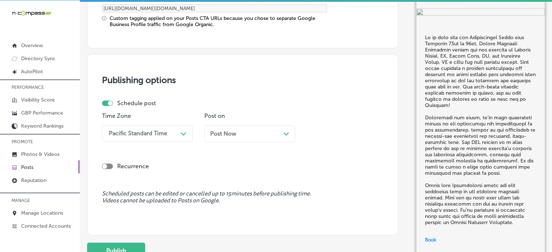
click at [163, 137] on div "Pacific Standard Time" at bounding box center [141, 133] width 73 height 13
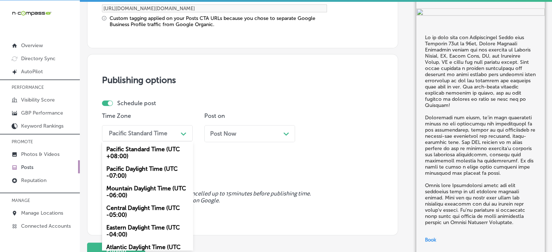
click at [150, 189] on div "Mountain Daylight Time (UTC -06:00)" at bounding box center [147, 192] width 91 height 20
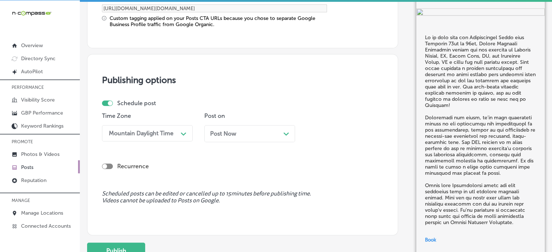
click at [252, 133] on div "Post Now Path Created with Sketch." at bounding box center [249, 133] width 79 height 7
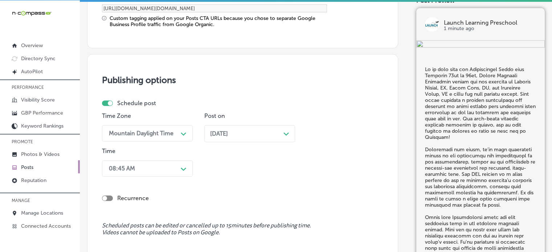
scroll to position [690, 0]
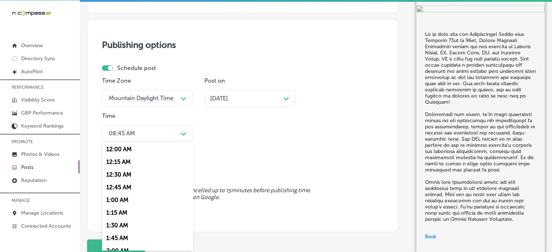
click at [178, 141] on div "option 7:00 AM, selected. option 12:15 AM focused, 2 of 96. 96 results availabl…" at bounding box center [147, 133] width 91 height 16
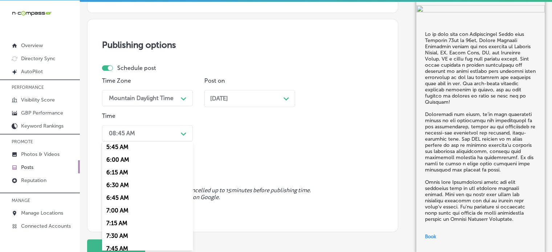
scroll to position [294, 0]
click at [122, 211] on div "7:00 AM" at bounding box center [147, 210] width 91 height 13
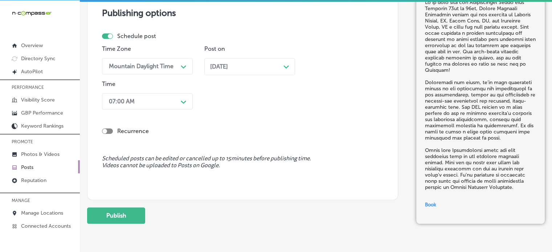
scroll to position [722, 0]
click at [123, 216] on button "Publish" at bounding box center [116, 215] width 58 height 16
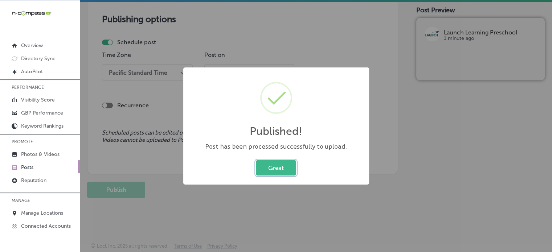
scroll to position [650, 0]
click at [270, 169] on button "Great" at bounding box center [276, 167] width 40 height 15
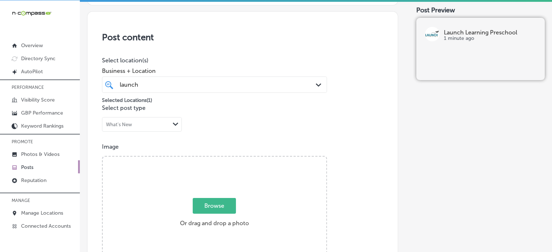
scroll to position [0, 0]
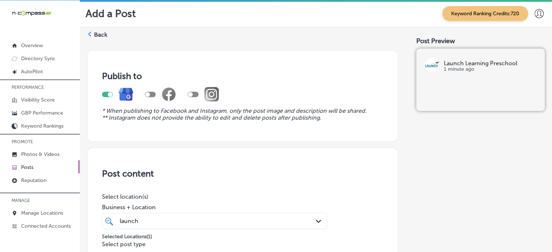
click at [99, 35] on label "Back" at bounding box center [100, 35] width 13 height 8
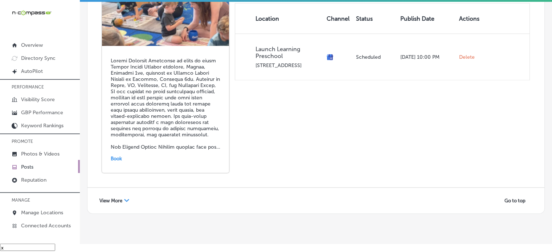
scroll to position [1642, 0]
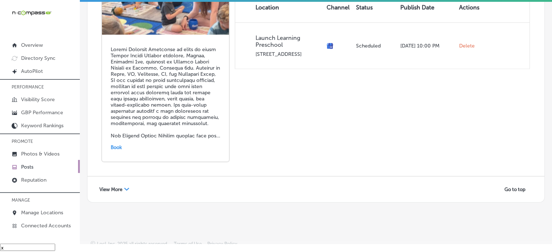
click at [121, 187] on span "View More" at bounding box center [110, 189] width 23 height 5
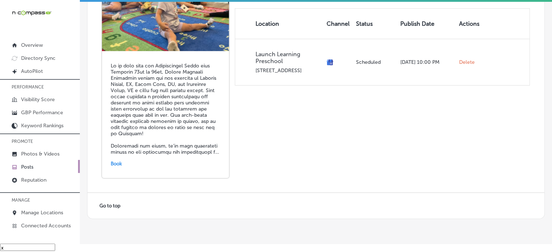
scroll to position [2421, 0]
